Goal: Task Accomplishment & Management: Complete application form

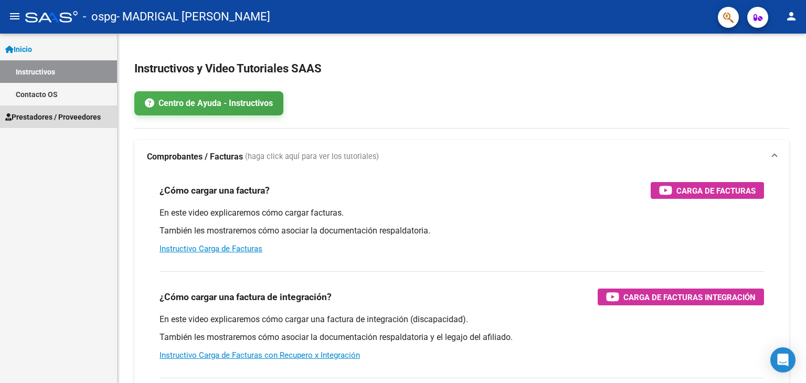
click at [20, 119] on span "Prestadores / Proveedores" at bounding box center [52, 117] width 95 height 12
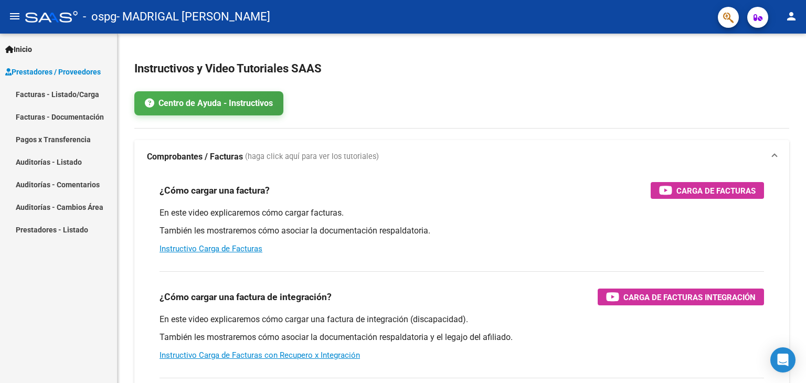
click at [314, 26] on div "- ospg - MADRIGAL [PERSON_NAME]" at bounding box center [367, 16] width 684 height 23
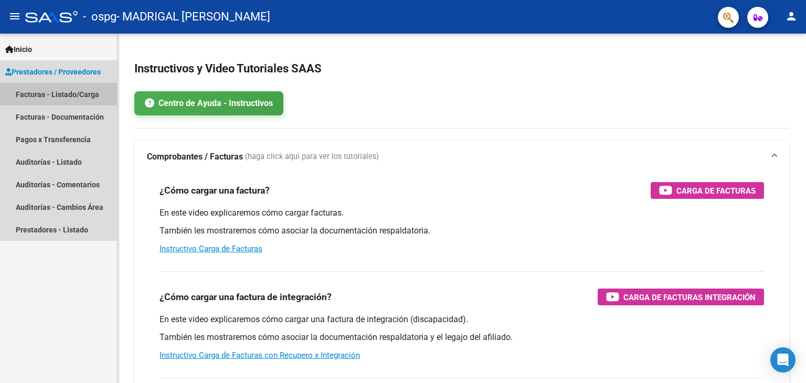
click at [27, 97] on link "Facturas - Listado/Carga" at bounding box center [58, 94] width 117 height 23
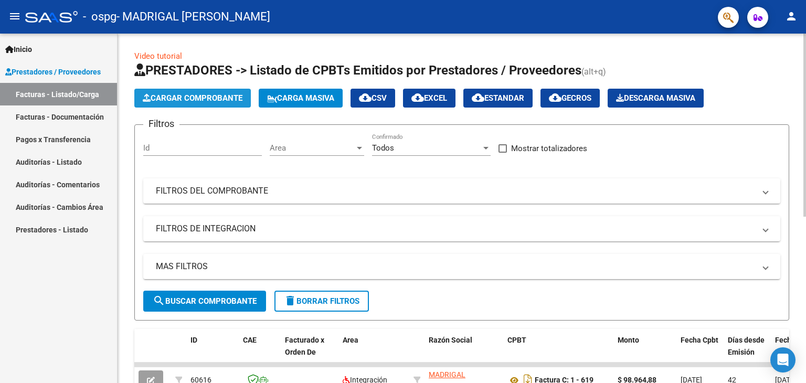
click at [212, 99] on span "Cargar Comprobante" at bounding box center [193, 97] width 100 height 9
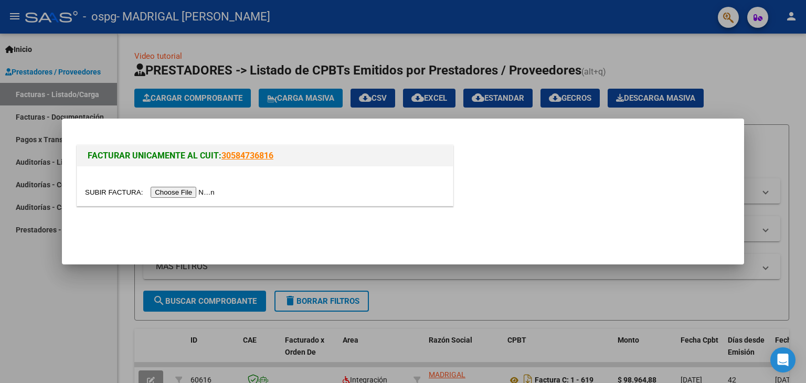
click at [167, 194] on input "file" at bounding box center [151, 192] width 133 height 11
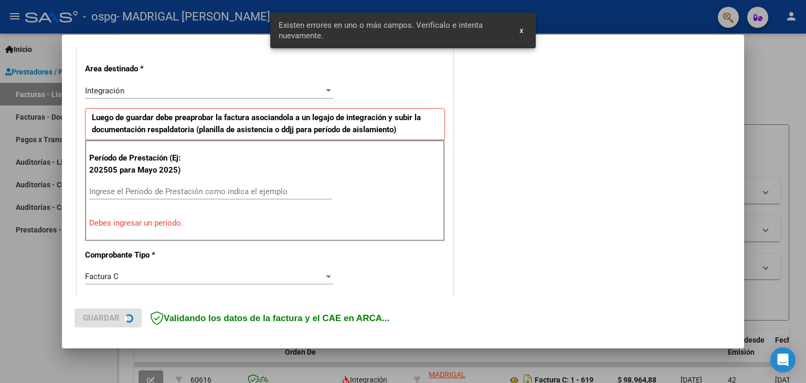
scroll to position [240, 0]
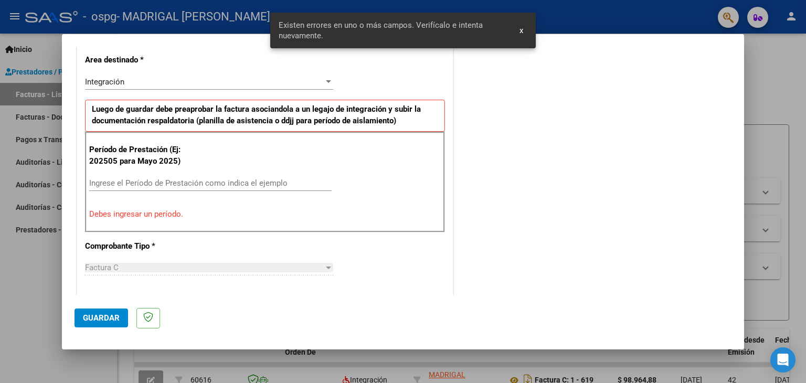
click at [103, 181] on input "Ingrese el Período de Prestación como indica el ejemplo" at bounding box center [210, 182] width 242 height 9
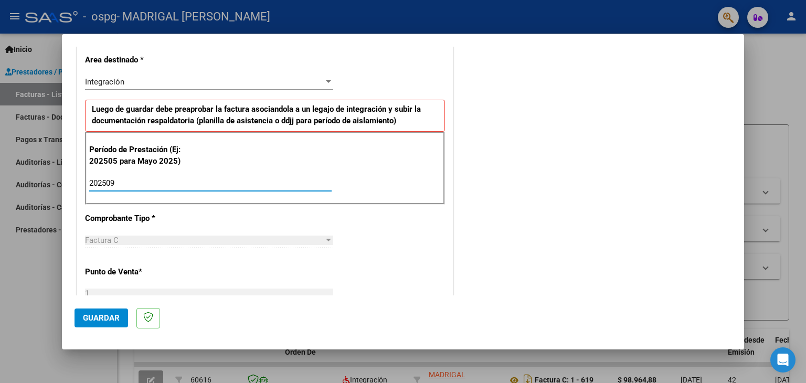
type input "202509"
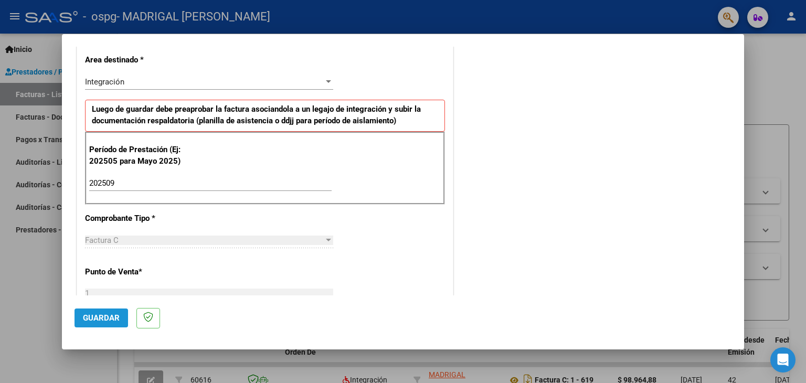
click at [108, 315] on span "Guardar" at bounding box center [101, 317] width 37 height 9
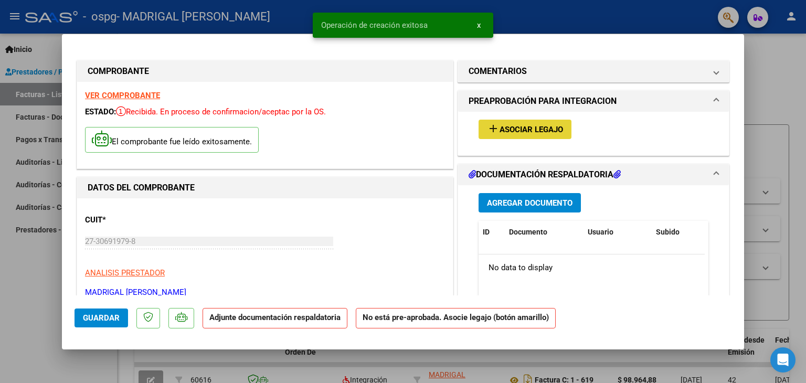
click at [520, 134] on span "Asociar Legajo" at bounding box center [530, 129] width 63 height 9
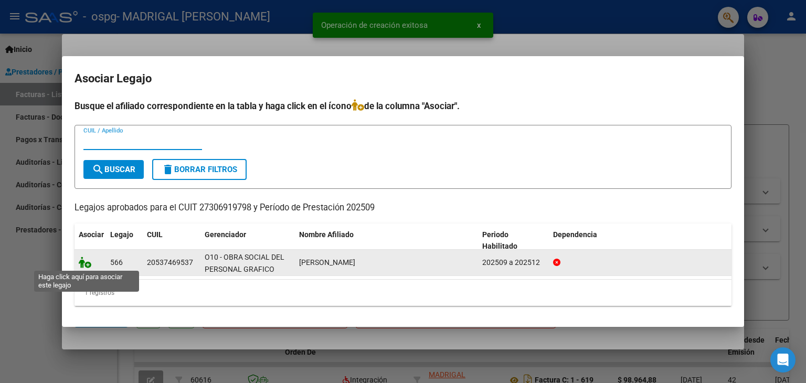
click at [86, 263] on icon at bounding box center [85, 262] width 13 height 12
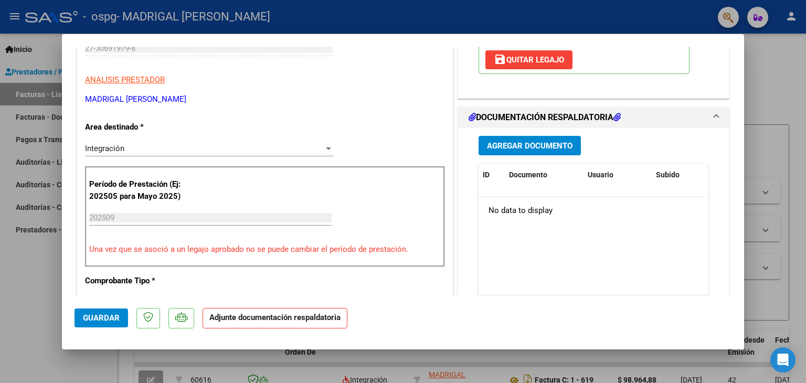
scroll to position [195, 0]
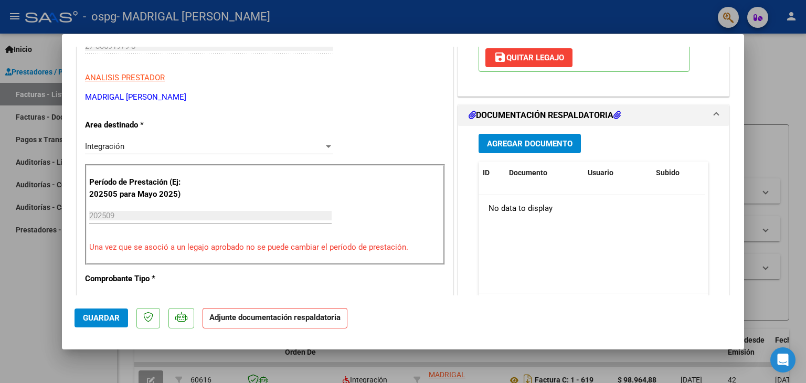
click at [537, 145] on span "Agregar Documento" at bounding box center [529, 143] width 85 height 9
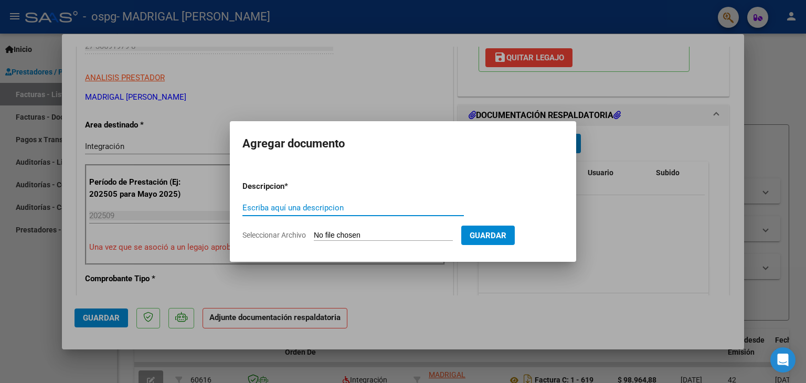
click at [273, 209] on input "Escriba aquí una descripcion" at bounding box center [352, 207] width 221 height 9
type input "PLANILLA DE ASISTENCIA"
click at [284, 237] on span "Seleccionar Archivo" at bounding box center [273, 235] width 63 height 8
click at [314, 237] on input "Seleccionar Archivo" at bounding box center [383, 236] width 139 height 10
type input "C:\fakepath\P LAUTARO.pdf"
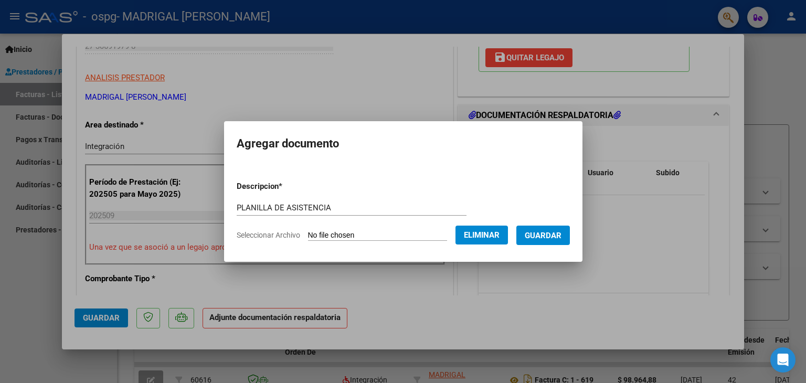
click at [561, 234] on span "Guardar" at bounding box center [543, 235] width 37 height 9
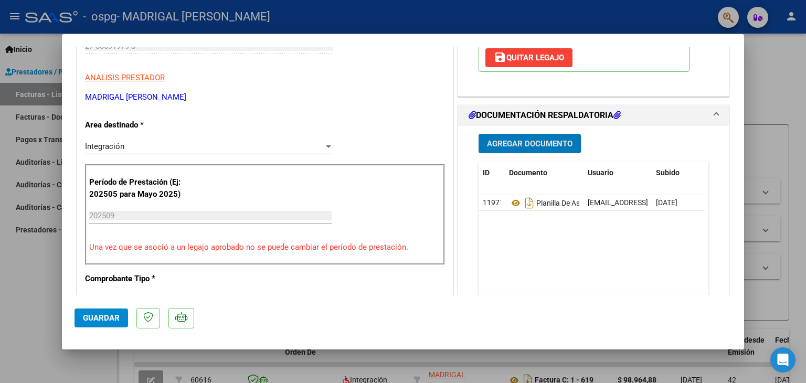
click at [109, 315] on span "Guardar" at bounding box center [101, 317] width 37 height 9
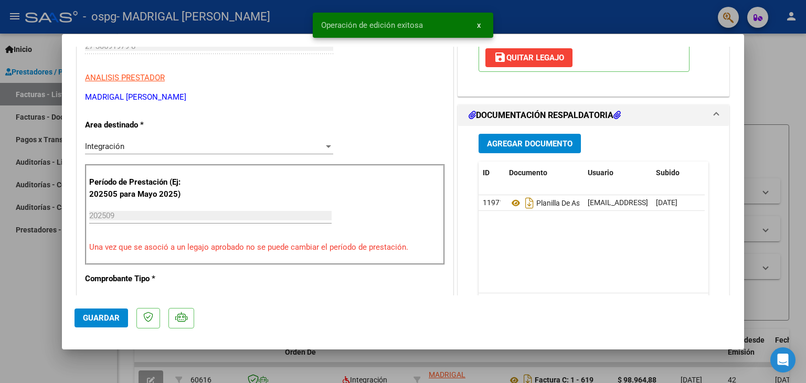
click at [753, 63] on div at bounding box center [403, 191] width 806 height 383
type input "$ 0,00"
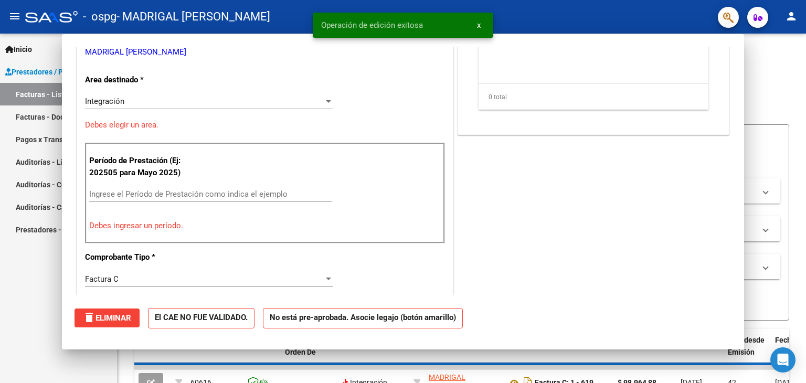
scroll to position [0, 0]
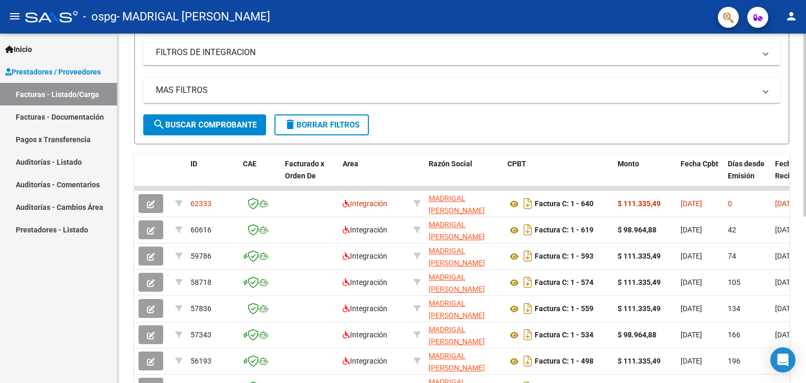
click at [795, 185] on div "Video tutorial PRESTADORES -> Listado de CPBTs Emitidos por Prestadores / Prove…" at bounding box center [462, 186] width 691 height 659
